Goal: Obtain resource: Obtain resource

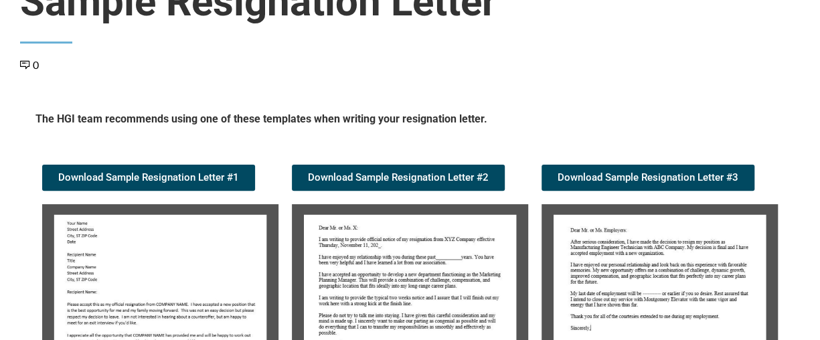
scroll to position [268, 0]
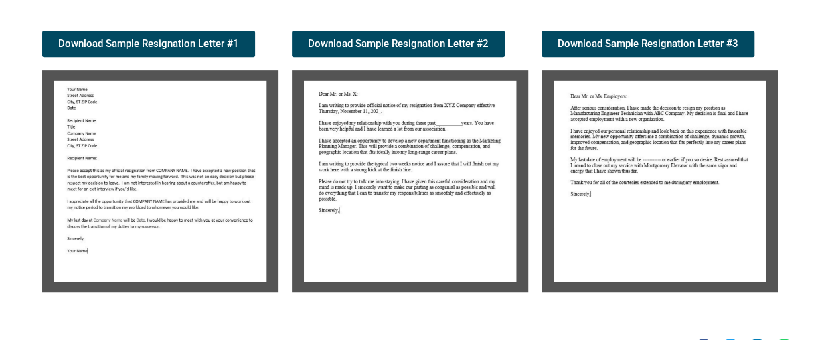
click at [797, 253] on section "The HGI team recommends using one of these templates when writing your resignat…" at bounding box center [410, 138] width 780 height 335
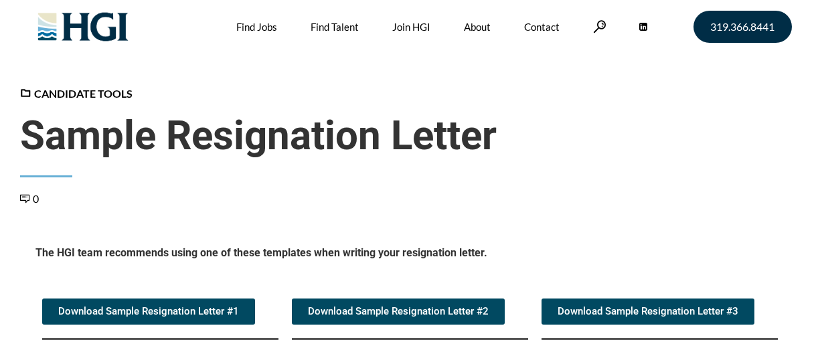
scroll to position [268, 0]
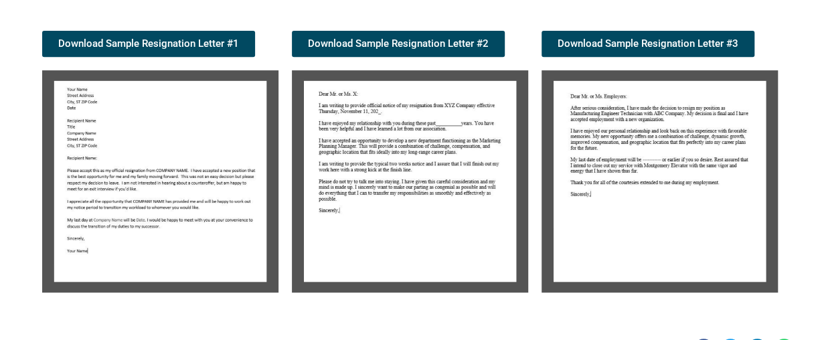
click at [584, 308] on div "Candidate Tools Sample Resignation Letter 0 Spread the love The HGI team recomm…" at bounding box center [410, 89] width 780 height 542
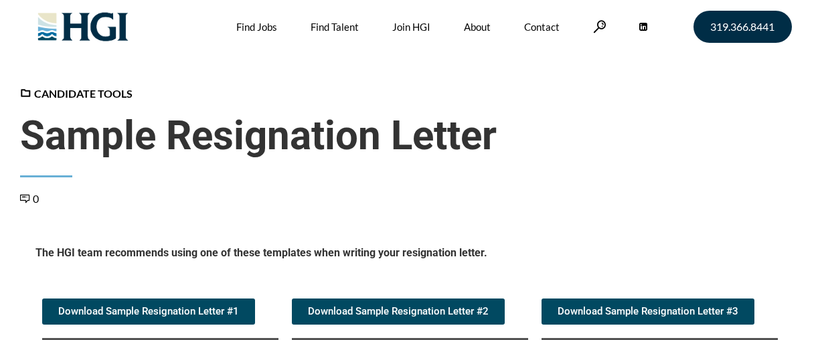
scroll to position [268, 0]
